Goal: Transaction & Acquisition: Book appointment/travel/reservation

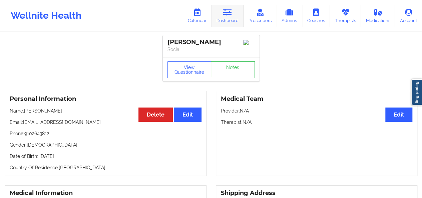
click at [235, 14] on link "Dashboard" at bounding box center [227, 16] width 32 height 22
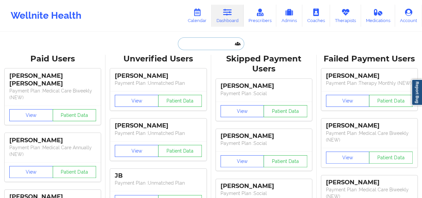
click at [192, 48] on input "text" at bounding box center [211, 43] width 66 height 13
paste input "[EMAIL_ADDRESS][DOMAIN_NAME]"
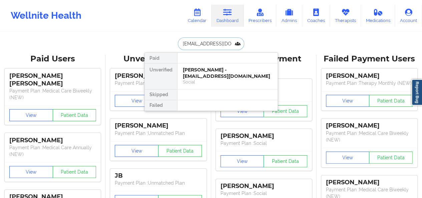
type input "[EMAIL_ADDRESS][DOMAIN_NAME]"
click at [205, 73] on div "[PERSON_NAME] - [EMAIL_ADDRESS][DOMAIN_NAME]" at bounding box center [227, 73] width 89 height 12
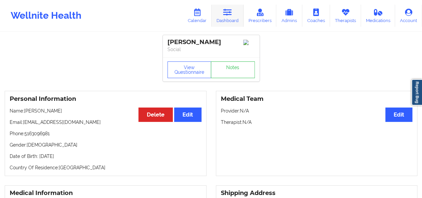
click at [222, 17] on link "Dashboard" at bounding box center [227, 16] width 32 height 22
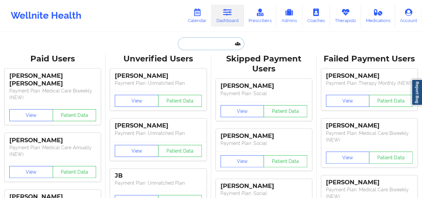
click at [179, 44] on input "text" at bounding box center [211, 43] width 66 height 13
paste input "[EMAIL_ADDRESS][DOMAIN_NAME]"
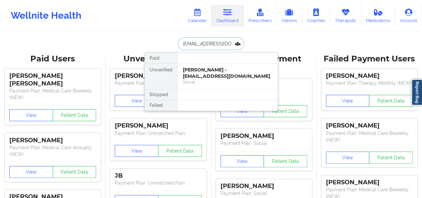
type input "[EMAIL_ADDRESS][DOMAIN_NAME]"
click at [213, 76] on div "[PERSON_NAME] - [EMAIL_ADDRESS][DOMAIN_NAME]" at bounding box center [227, 73] width 89 height 12
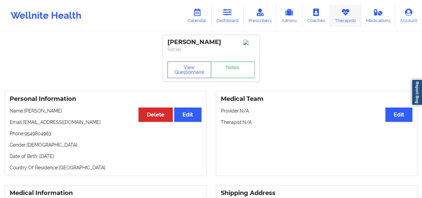
click at [346, 17] on link "Therapists" at bounding box center [345, 16] width 31 height 22
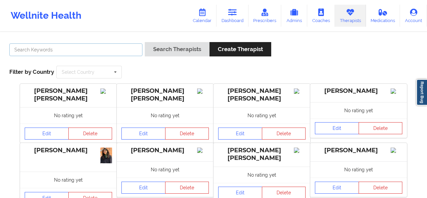
click at [87, 51] on input "text" at bounding box center [75, 49] width 133 height 13
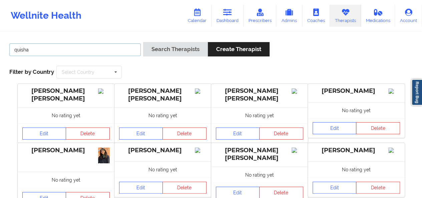
type input "quisha"
click at [143, 42] on button "Search Therapists" at bounding box center [175, 49] width 65 height 14
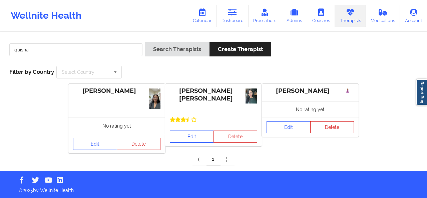
click at [196, 139] on link "Edit" at bounding box center [192, 136] width 44 height 12
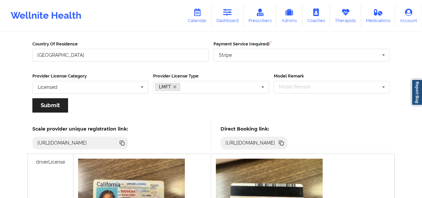
scroll to position [102, 0]
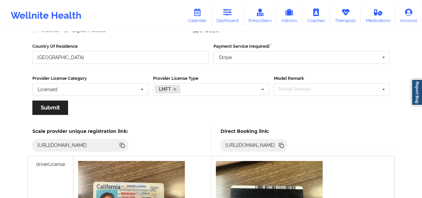
click at [283, 144] on icon at bounding box center [280, 144] width 3 height 3
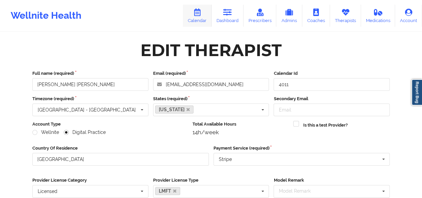
click at [204, 16] on link "Calendar" at bounding box center [197, 16] width 29 height 22
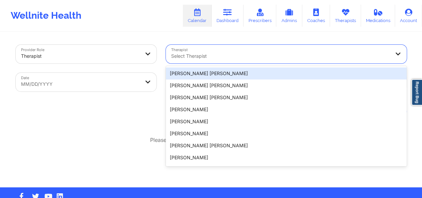
click at [195, 60] on div "Select Therapist" at bounding box center [278, 54] width 225 height 19
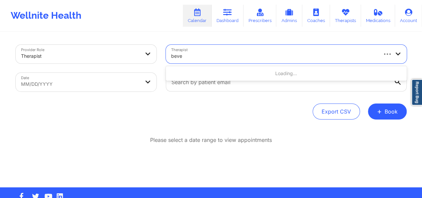
type input "[PERSON_NAME]"
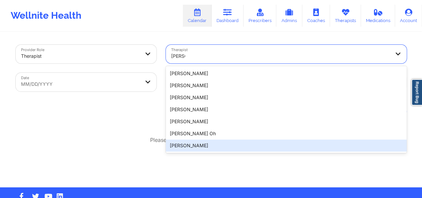
click at [201, 145] on div "[PERSON_NAME]" at bounding box center [286, 145] width 241 height 12
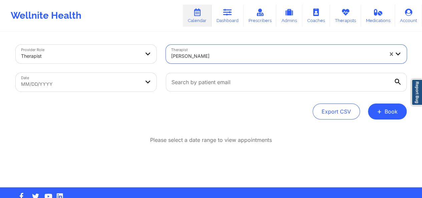
click at [117, 80] on body "Wellnite Health Calendar Dashboard Prescribers Admins Coaches Therapists Medica…" at bounding box center [211, 99] width 422 height 198
select select "2025-8"
select select "2025-9"
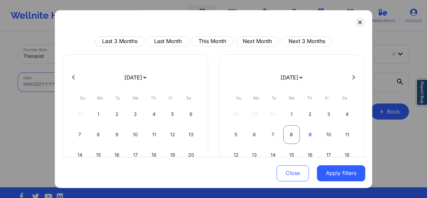
click at [294, 133] on div "8" at bounding box center [291, 134] width 17 height 19
select select "2025-9"
select select "2025-10"
select select "2025-9"
select select "2025-10"
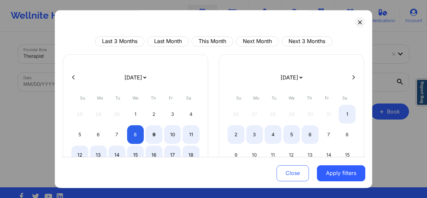
select select "2025-9"
select select "2025-10"
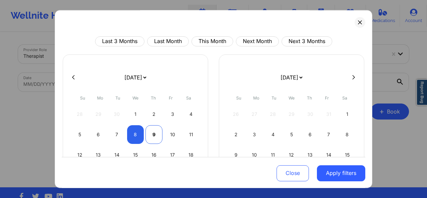
click at [152, 132] on div "9" at bounding box center [153, 134] width 17 height 19
select select "2025-9"
select select "2025-10"
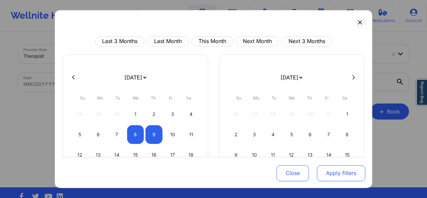
click at [344, 175] on button "Apply filters" at bounding box center [341, 173] width 48 height 16
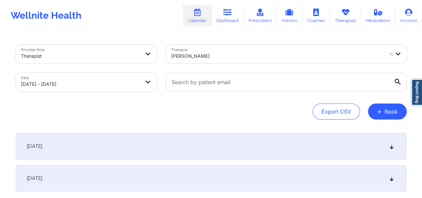
click at [394, 147] on icon at bounding box center [392, 146] width 6 height 5
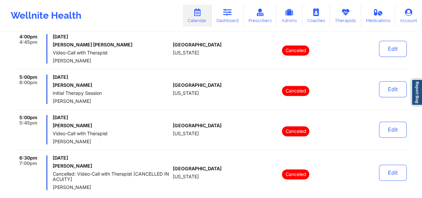
scroll to position [423, 0]
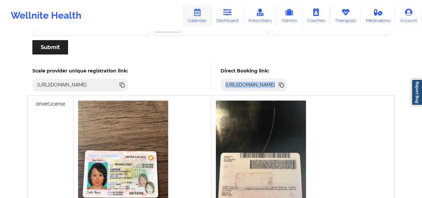
click at [209, 18] on link "Calendar" at bounding box center [197, 16] width 29 height 22
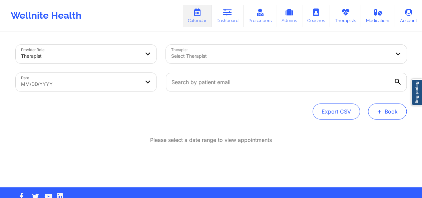
click at [382, 109] on span "+" at bounding box center [379, 111] width 5 height 4
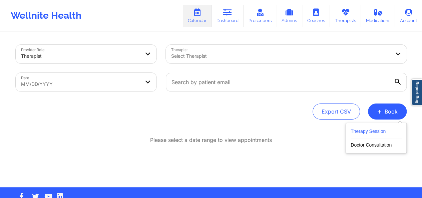
click at [372, 128] on button "Therapy Session" at bounding box center [376, 132] width 51 height 11
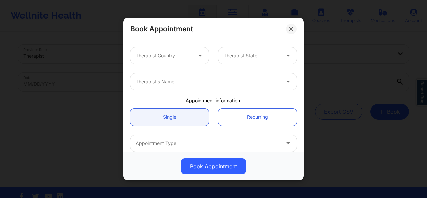
click at [188, 61] on div "Therapist Country" at bounding box center [161, 55] width 62 height 17
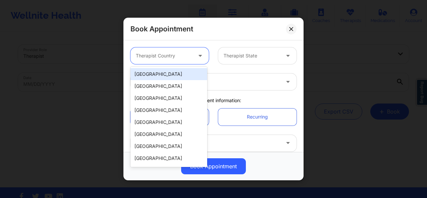
click at [183, 72] on div "[GEOGRAPHIC_DATA]" at bounding box center [168, 74] width 77 height 12
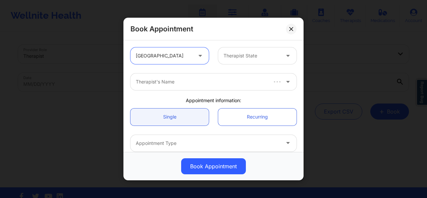
click at [244, 54] on div at bounding box center [251, 56] width 56 height 8
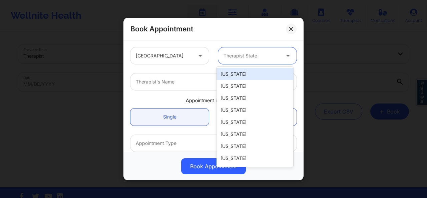
click at [151, 86] on div "Therapist's Name" at bounding box center [205, 81] width 150 height 17
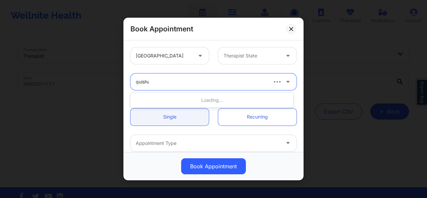
type input "quisha"
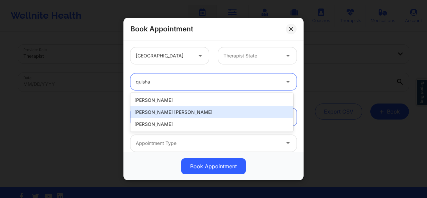
click at [175, 109] on div "[PERSON_NAME] [PERSON_NAME]" at bounding box center [211, 112] width 163 height 12
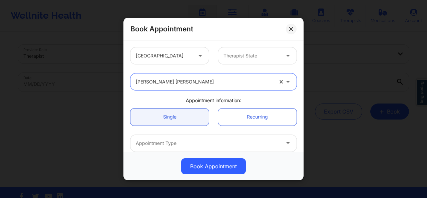
click at [261, 50] on div "Therapist State" at bounding box center [249, 55] width 62 height 17
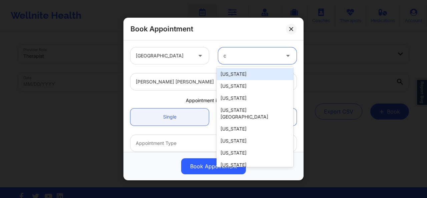
type input "ca"
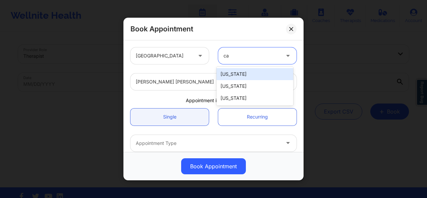
click at [247, 74] on div "[US_STATE]" at bounding box center [254, 74] width 77 height 12
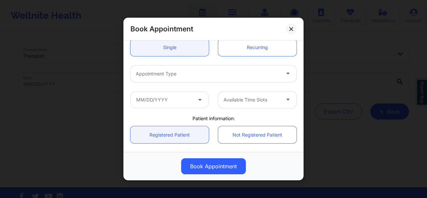
scroll to position [70, 0]
click at [259, 72] on div at bounding box center [208, 73] width 144 height 8
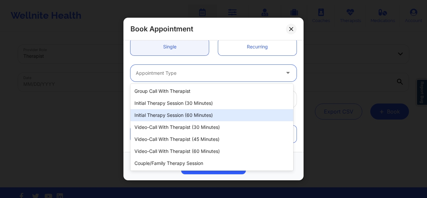
click at [220, 111] on div "Initial Therapy Session (60 minutes)" at bounding box center [211, 115] width 163 height 12
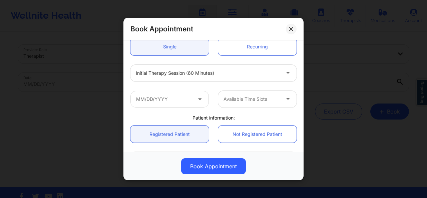
click at [196, 97] on icon at bounding box center [199, 98] width 7 height 6
click at [198, 99] on icon at bounding box center [199, 98] width 7 height 6
click at [239, 101] on div at bounding box center [251, 99] width 56 height 8
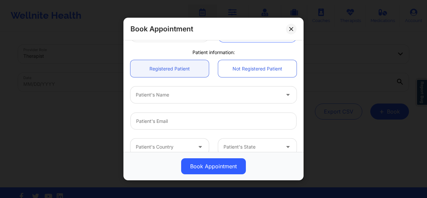
scroll to position [138, 0]
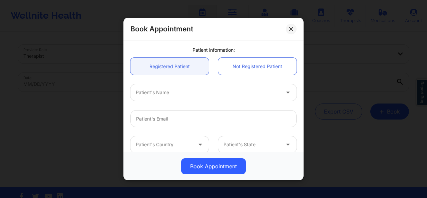
click at [260, 89] on div at bounding box center [208, 92] width 144 height 8
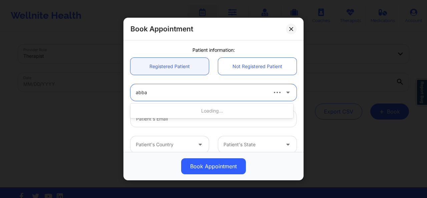
type input "abbas"
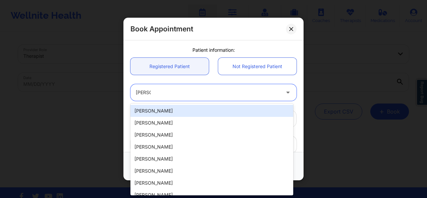
click at [200, 112] on div "[PERSON_NAME]" at bounding box center [211, 111] width 163 height 12
type input "[EMAIL_ADDRESS][DOMAIN_NAME]"
type input "9549804963"
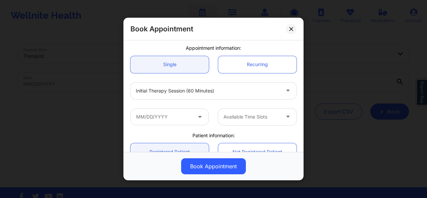
scroll to position [47, 0]
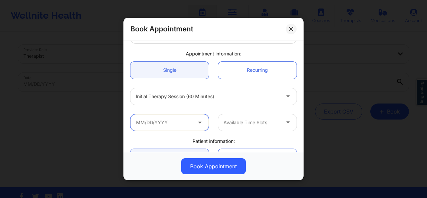
click at [193, 114] on input "text" at bounding box center [169, 122] width 78 height 17
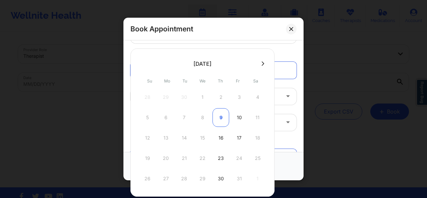
click at [220, 112] on div "9" at bounding box center [220, 117] width 17 height 19
type input "10/09/2025"
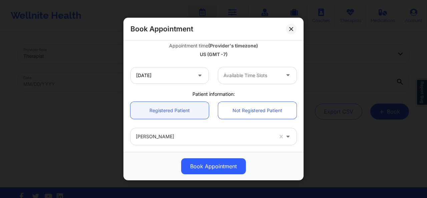
scroll to position [122, 0]
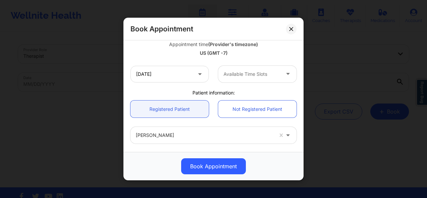
click at [272, 77] on div at bounding box center [251, 74] width 56 height 8
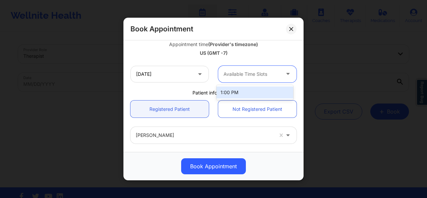
click at [257, 92] on div "1:00 PM" at bounding box center [254, 92] width 77 height 12
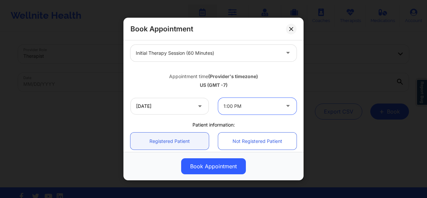
scroll to position [86, 0]
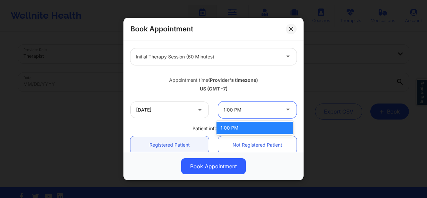
click at [260, 108] on div at bounding box center [251, 110] width 56 height 8
click at [258, 94] on div "Appointment time (Provider's timezone) US (GMT -7)" at bounding box center [213, 82] width 175 height 27
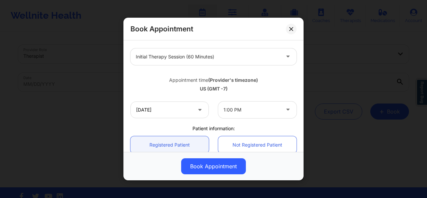
click at [258, 94] on div "Appointment time (Provider's timezone) US (GMT -7)" at bounding box center [213, 82] width 175 height 27
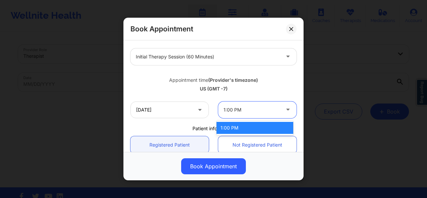
click at [252, 113] on div at bounding box center [251, 110] width 56 height 8
click at [292, 28] on icon at bounding box center [291, 29] width 4 height 4
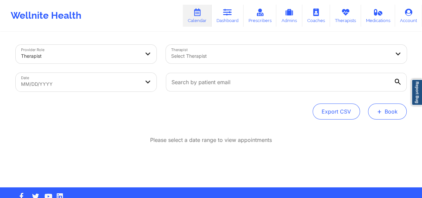
click at [386, 110] on button "+ Book" at bounding box center [387, 111] width 39 height 16
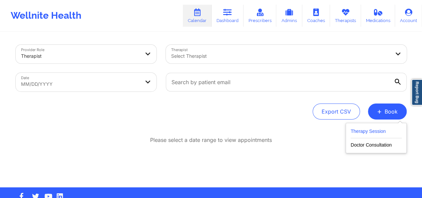
click at [394, 134] on button "Therapy Session" at bounding box center [376, 132] width 51 height 11
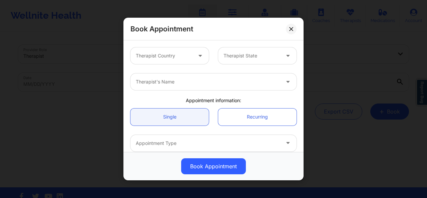
click at [248, 46] on div "Therapist Country Therapist State" at bounding box center [213, 56] width 175 height 26
click at [247, 53] on div at bounding box center [251, 56] width 56 height 8
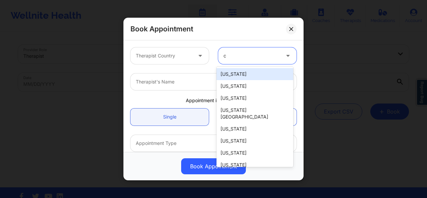
type input "ca"
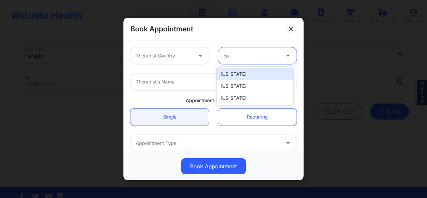
click at [235, 74] on div "[US_STATE]" at bounding box center [254, 74] width 77 height 12
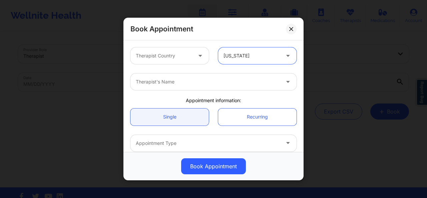
click at [194, 57] on div at bounding box center [201, 55] width 16 height 17
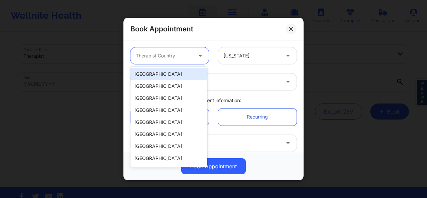
click at [175, 74] on div "[GEOGRAPHIC_DATA]" at bounding box center [168, 74] width 77 height 12
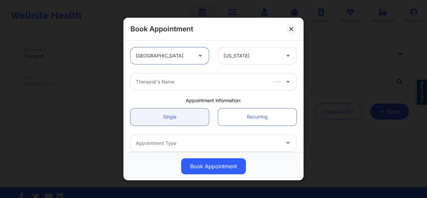
click at [176, 82] on div at bounding box center [201, 82] width 131 height 8
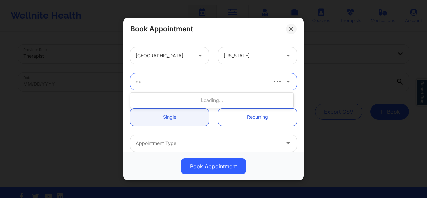
type input "quis"
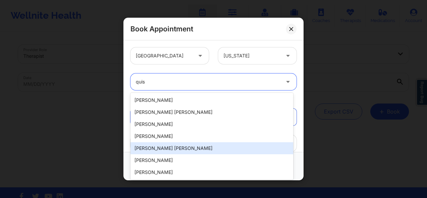
click at [174, 145] on div "[PERSON_NAME] [PERSON_NAME]" at bounding box center [211, 148] width 163 height 12
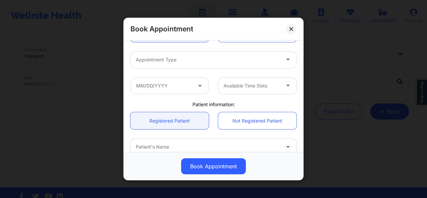
scroll to position [90, 0]
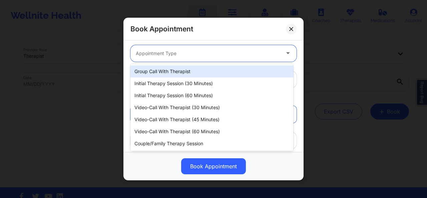
click at [217, 49] on div at bounding box center [208, 53] width 144 height 8
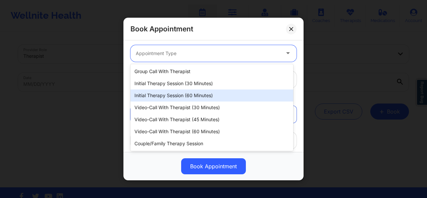
click at [180, 93] on div "Initial Therapy Session (60 minutes)" at bounding box center [211, 95] width 163 height 12
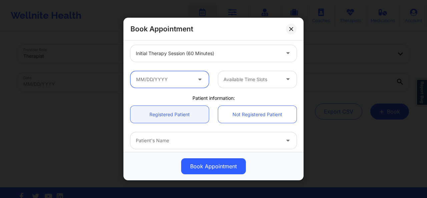
click at [171, 83] on input "text" at bounding box center [169, 79] width 78 height 17
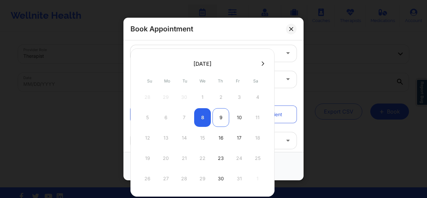
click at [217, 115] on div "9" at bounding box center [220, 117] width 17 height 19
type input "10/09/2025"
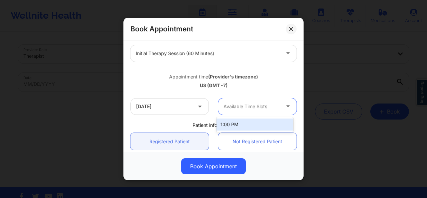
click at [239, 105] on div at bounding box center [251, 106] width 56 height 8
click at [177, 117] on div "10/09/2025 1 result available. Use Up and Down to choose options, press Enter t…" at bounding box center [213, 106] width 175 height 26
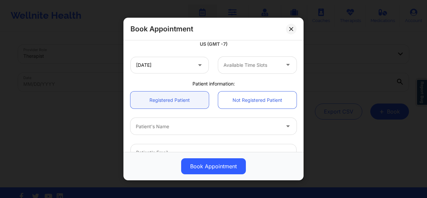
scroll to position [168, 0]
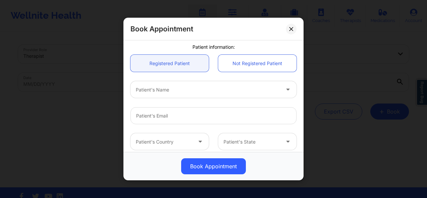
click at [213, 82] on div "Patient's Name" at bounding box center [205, 89] width 150 height 17
type input "abbas"
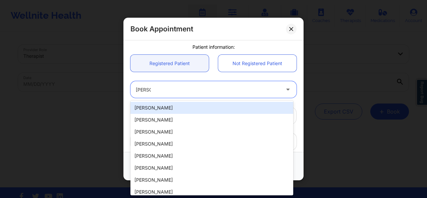
click at [185, 110] on div "[PERSON_NAME]" at bounding box center [211, 108] width 163 height 12
type input "[EMAIL_ADDRESS][DOMAIN_NAME]"
type input "9549804963"
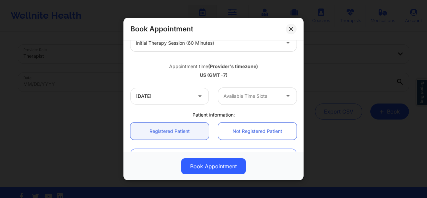
scroll to position [98, 0]
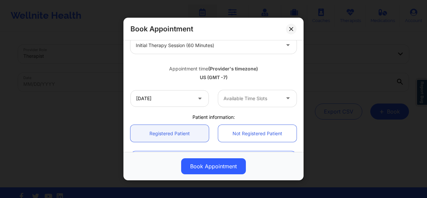
click at [262, 95] on div at bounding box center [251, 98] width 56 height 8
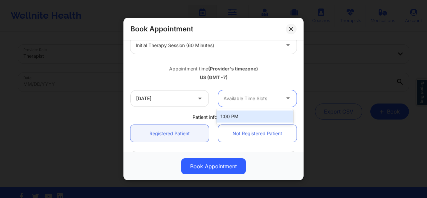
click at [237, 115] on div "1:00 PM" at bounding box center [254, 116] width 77 height 12
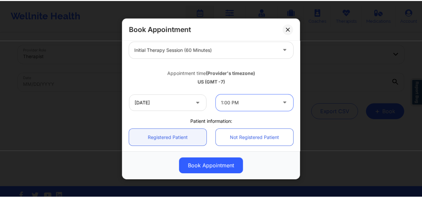
scroll to position [91, 0]
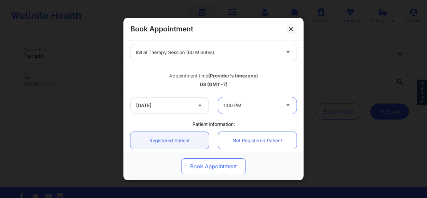
click at [209, 163] on button "Book Appointment" at bounding box center [213, 166] width 65 height 16
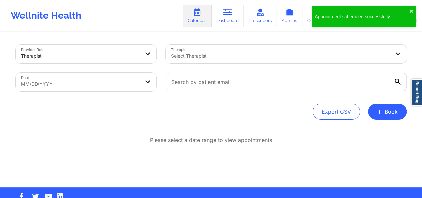
click at [328, 16] on div "Appointment scheduled successfully" at bounding box center [362, 16] width 95 height 7
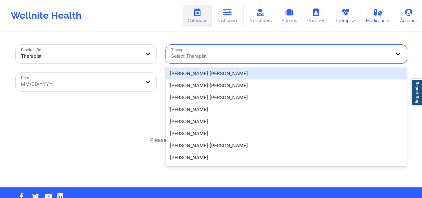
click at [262, 52] on div at bounding box center [280, 56] width 219 height 8
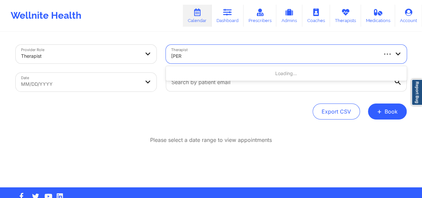
type input "quisha"
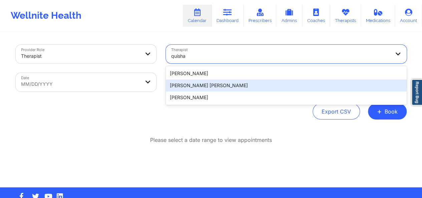
click at [204, 87] on div "[PERSON_NAME] [PERSON_NAME]" at bounding box center [286, 85] width 241 height 12
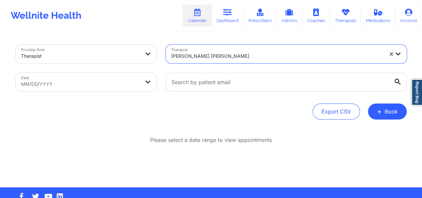
click at [141, 84] on body "Wellnite Health Calendar Dashboard Prescribers Admins Coaches Therapists Medica…" at bounding box center [211, 99] width 422 height 198
select select "2025-8"
select select "2025-9"
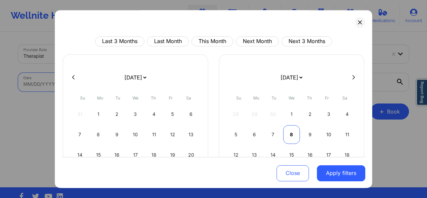
click at [292, 132] on div "8" at bounding box center [291, 134] width 17 height 19
select select "2025-9"
select select "2025-10"
select select "2025-9"
select select "2025-10"
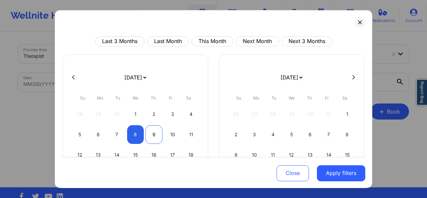
click at [151, 131] on div "9" at bounding box center [153, 134] width 17 height 19
select select "2025-9"
select select "2025-10"
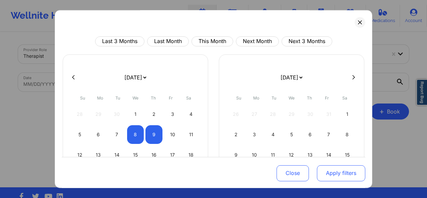
click at [335, 170] on button "Apply filters" at bounding box center [341, 173] width 48 height 16
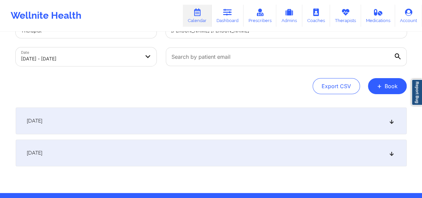
scroll to position [47, 0]
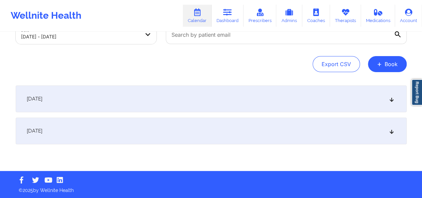
click at [40, 138] on div "[DATE]" at bounding box center [211, 130] width 391 height 27
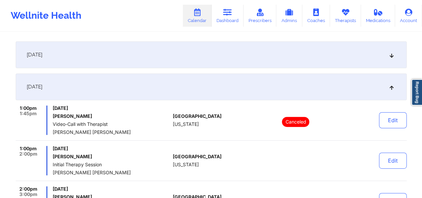
scroll to position [92, 0]
